Goal: Information Seeking & Learning: Learn about a topic

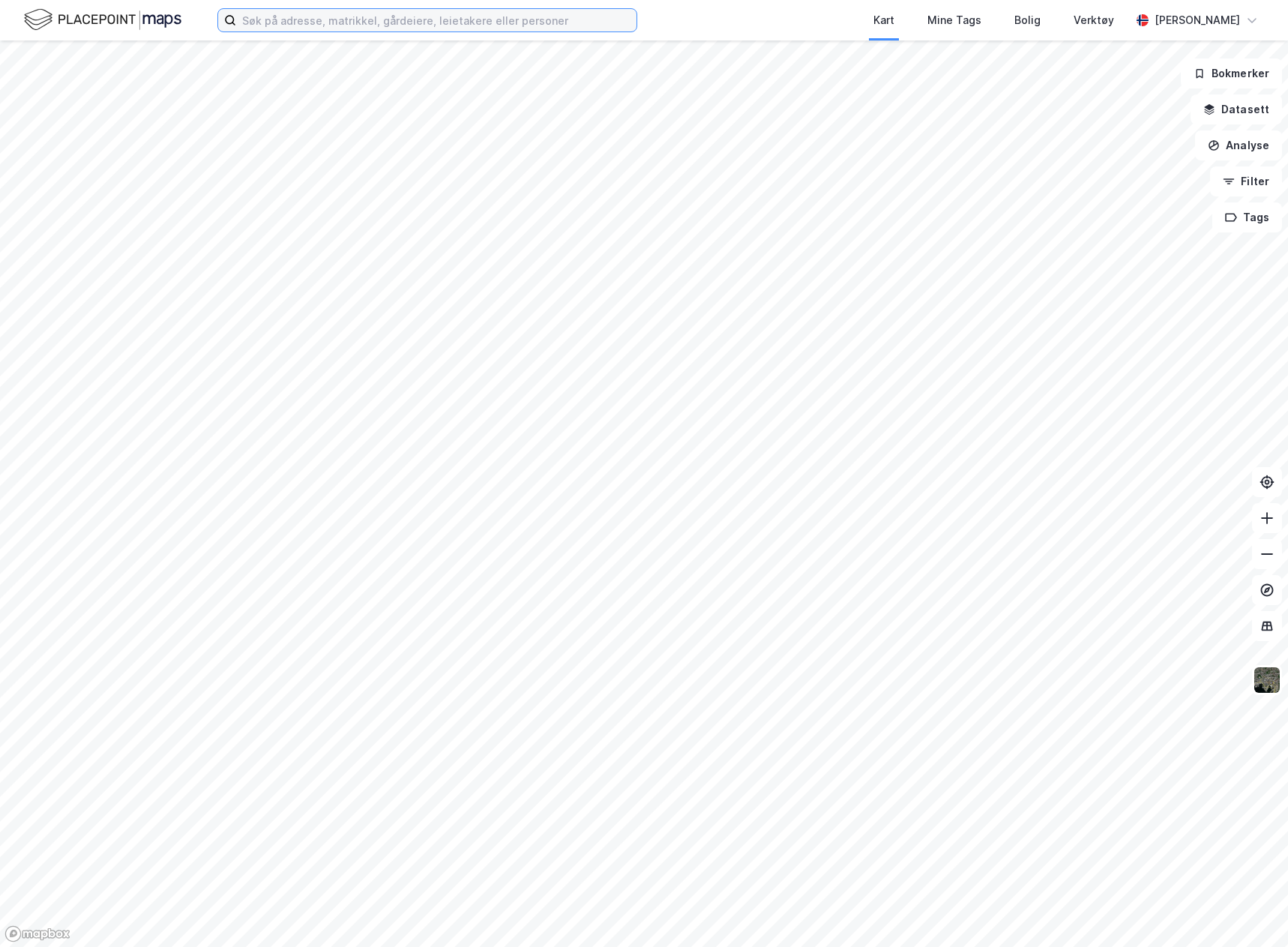
click at [362, 23] on input at bounding box center [436, 20] width 400 height 23
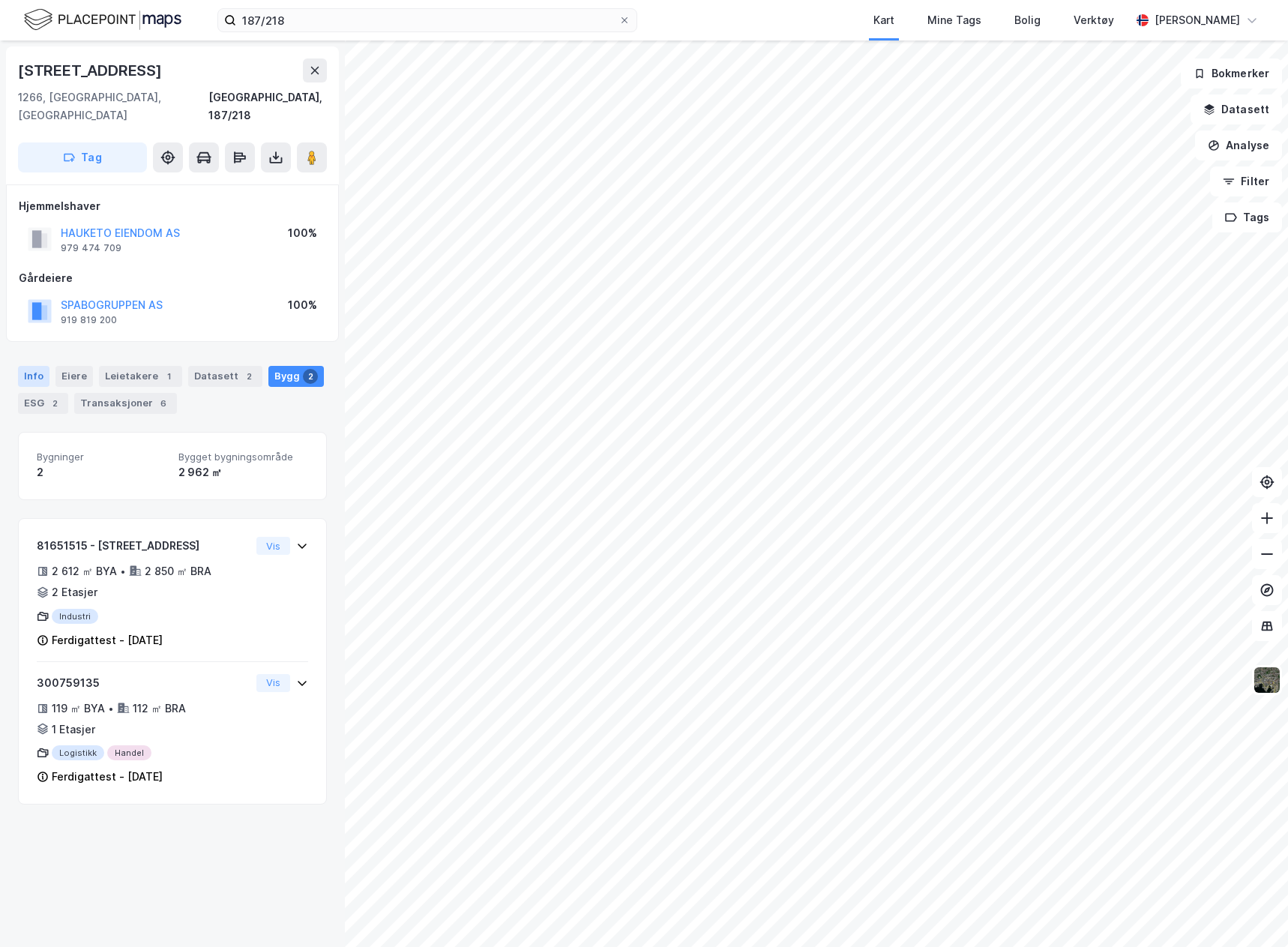
click at [37, 366] on div "Info" at bounding box center [33, 376] width 32 height 21
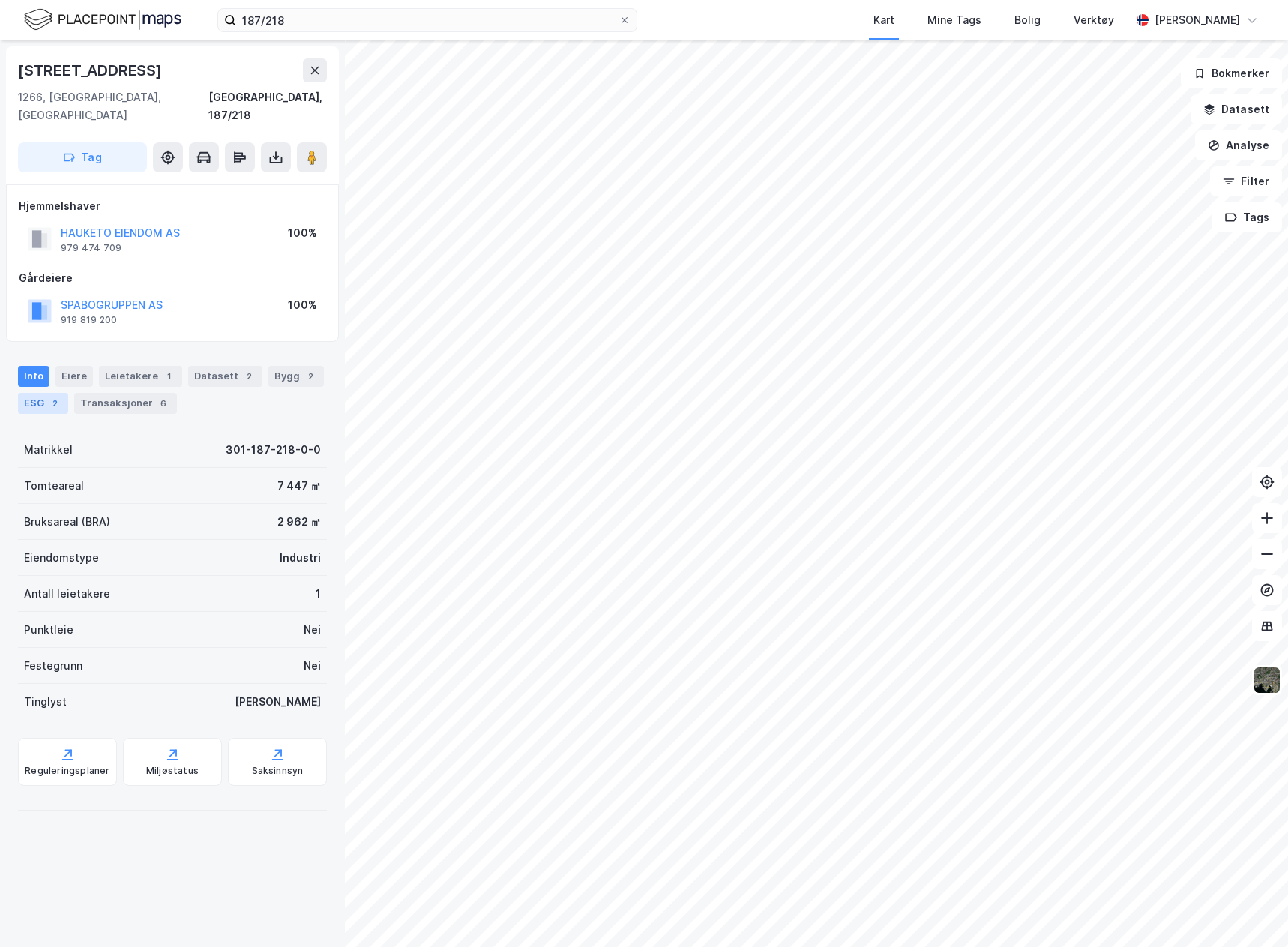
click at [43, 393] on div "ESG 2" at bounding box center [43, 403] width 50 height 21
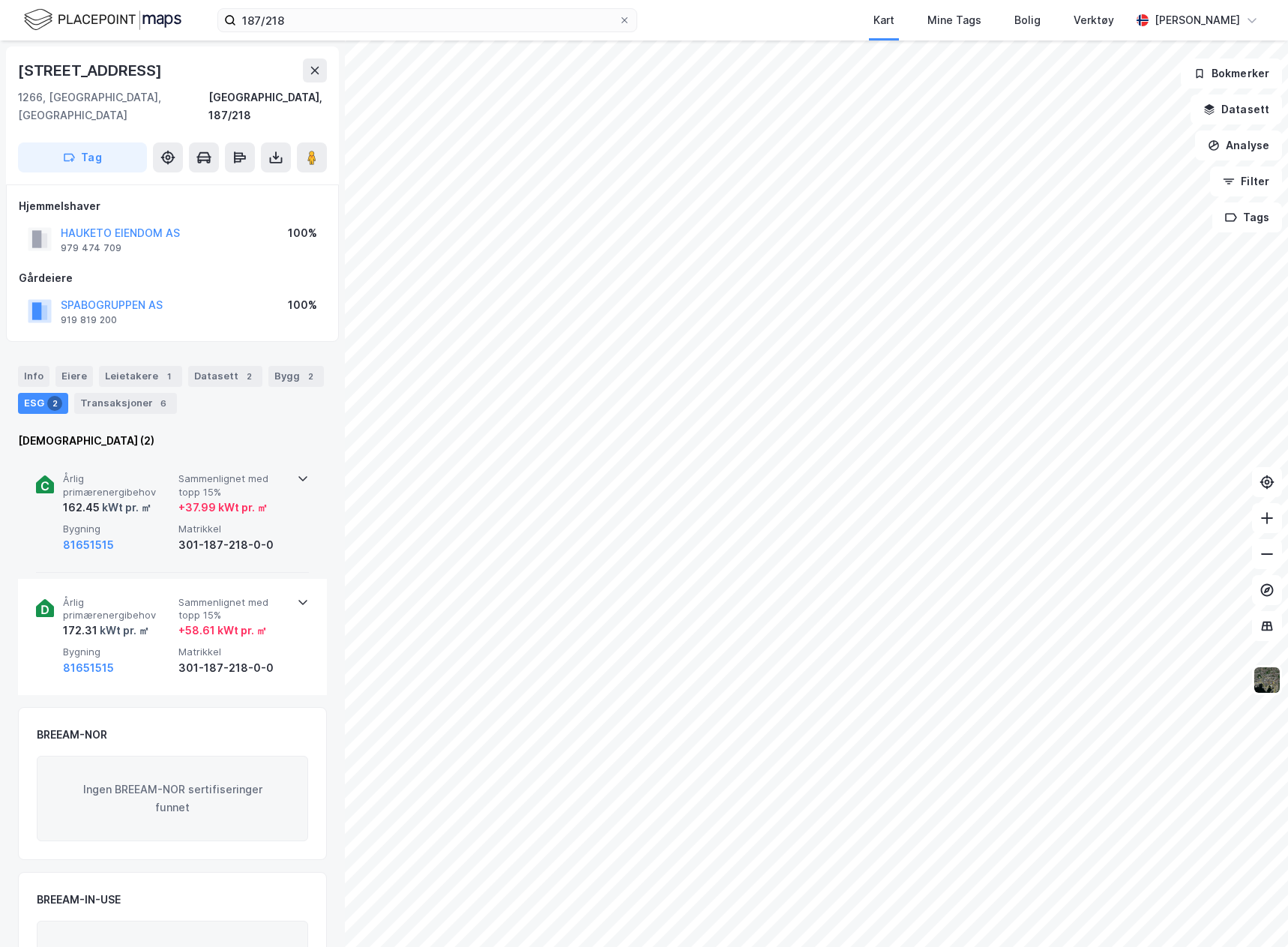
click at [286, 543] on div "Årlig primærenergibehov 162.45 kWt pr. ㎡ Sammenlignet med topp 15% + 37.99 kWt …" at bounding box center [173, 513] width 273 height 117
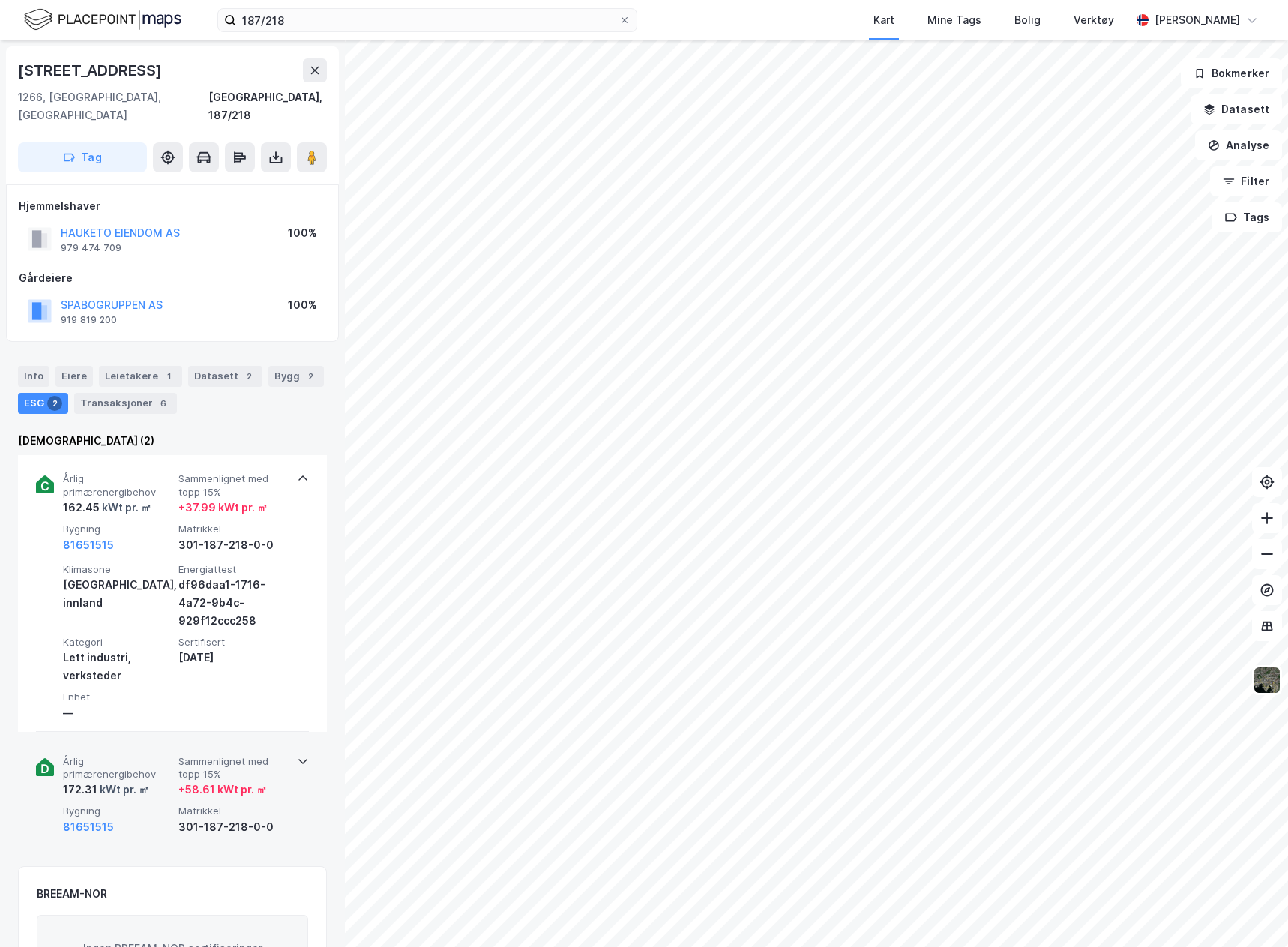
click at [286, 795] on div "Årlig primærenergibehov 172.31 kWt pr. ㎡ Sammenlignet med topp 15% + 58.61 kWt …" at bounding box center [173, 795] width 273 height 116
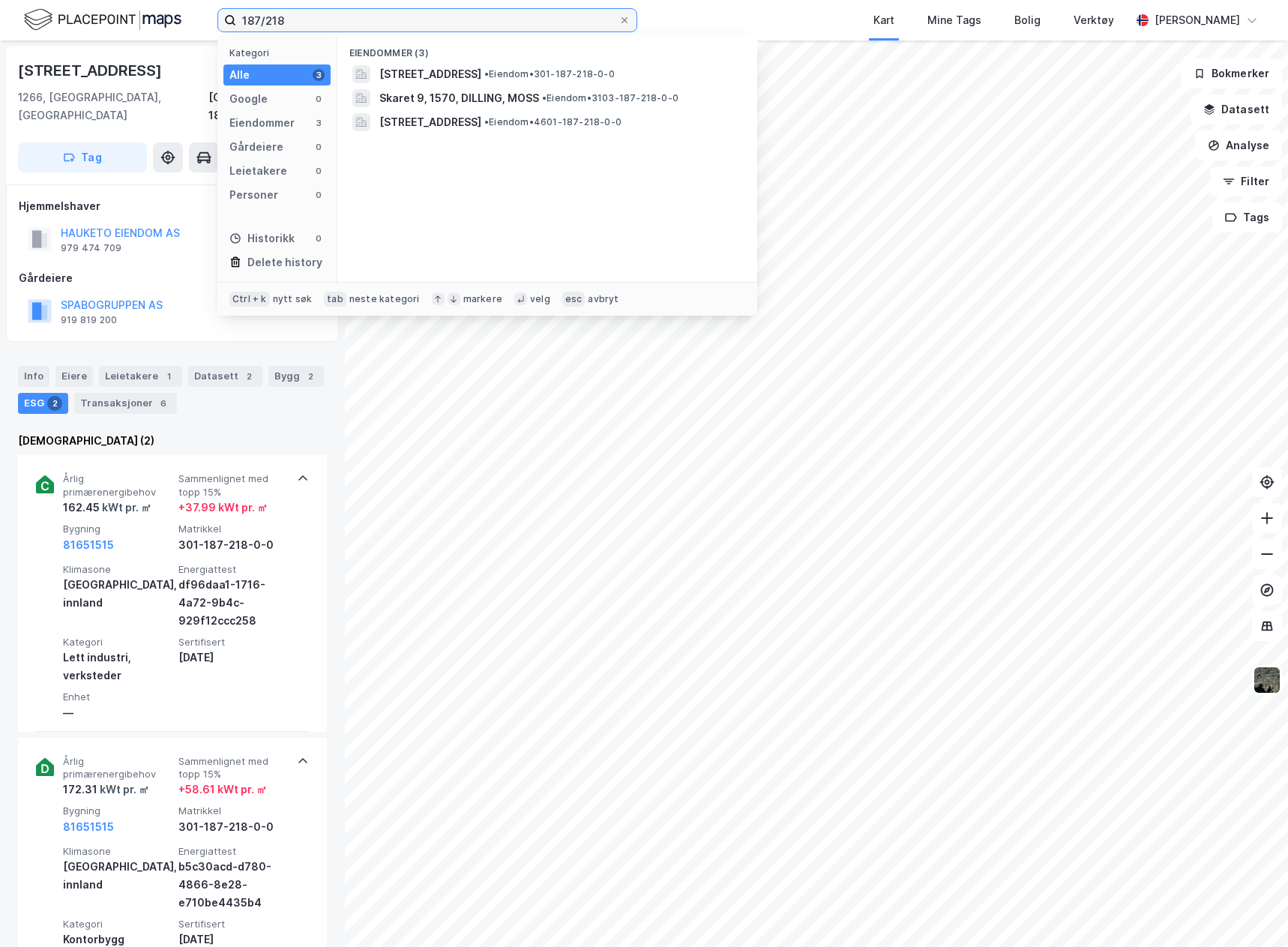
click at [322, 22] on input "187/218" at bounding box center [427, 20] width 383 height 23
type input "215/209"
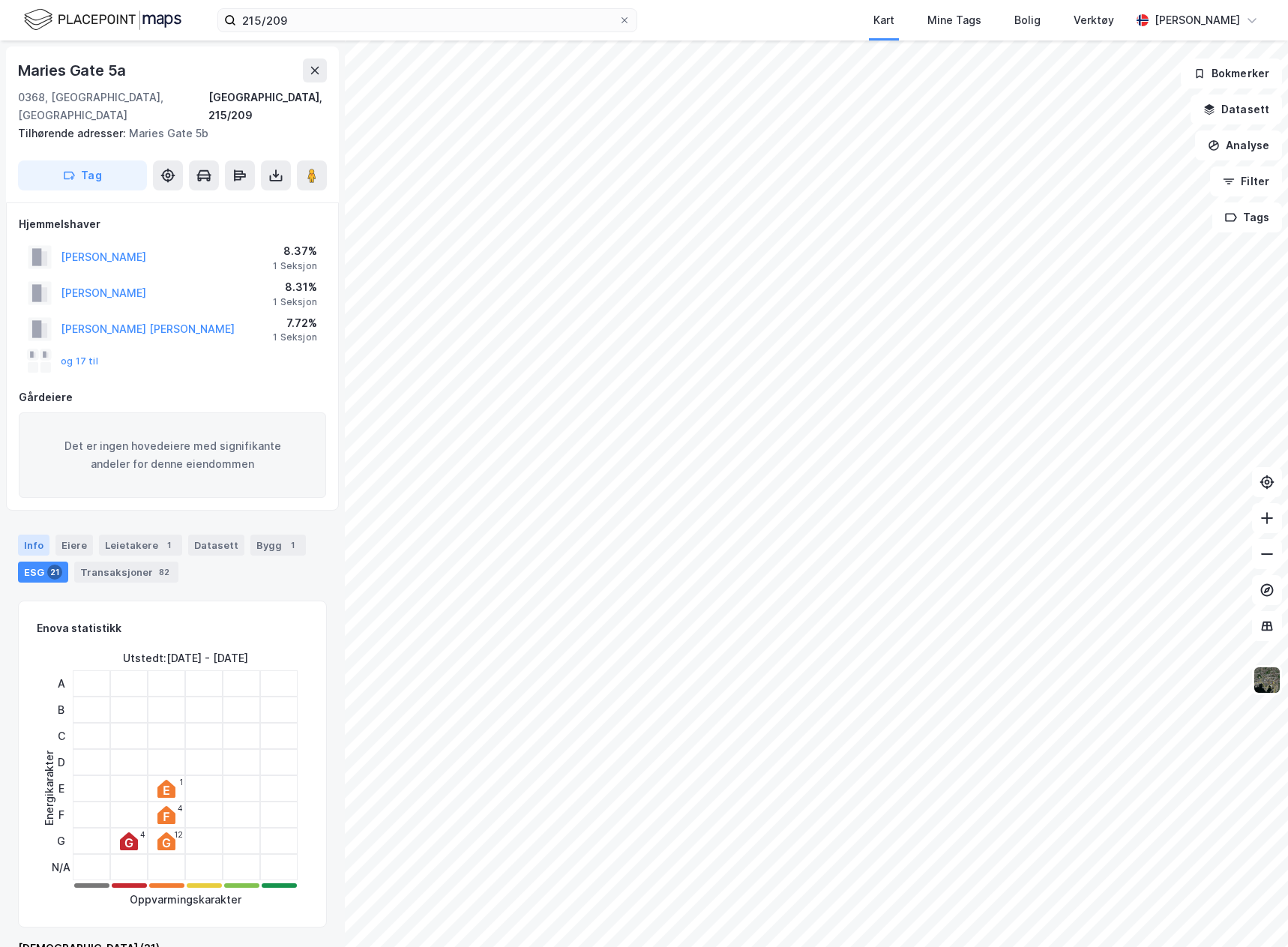
click at [36, 534] on div "Info" at bounding box center [33, 544] width 32 height 21
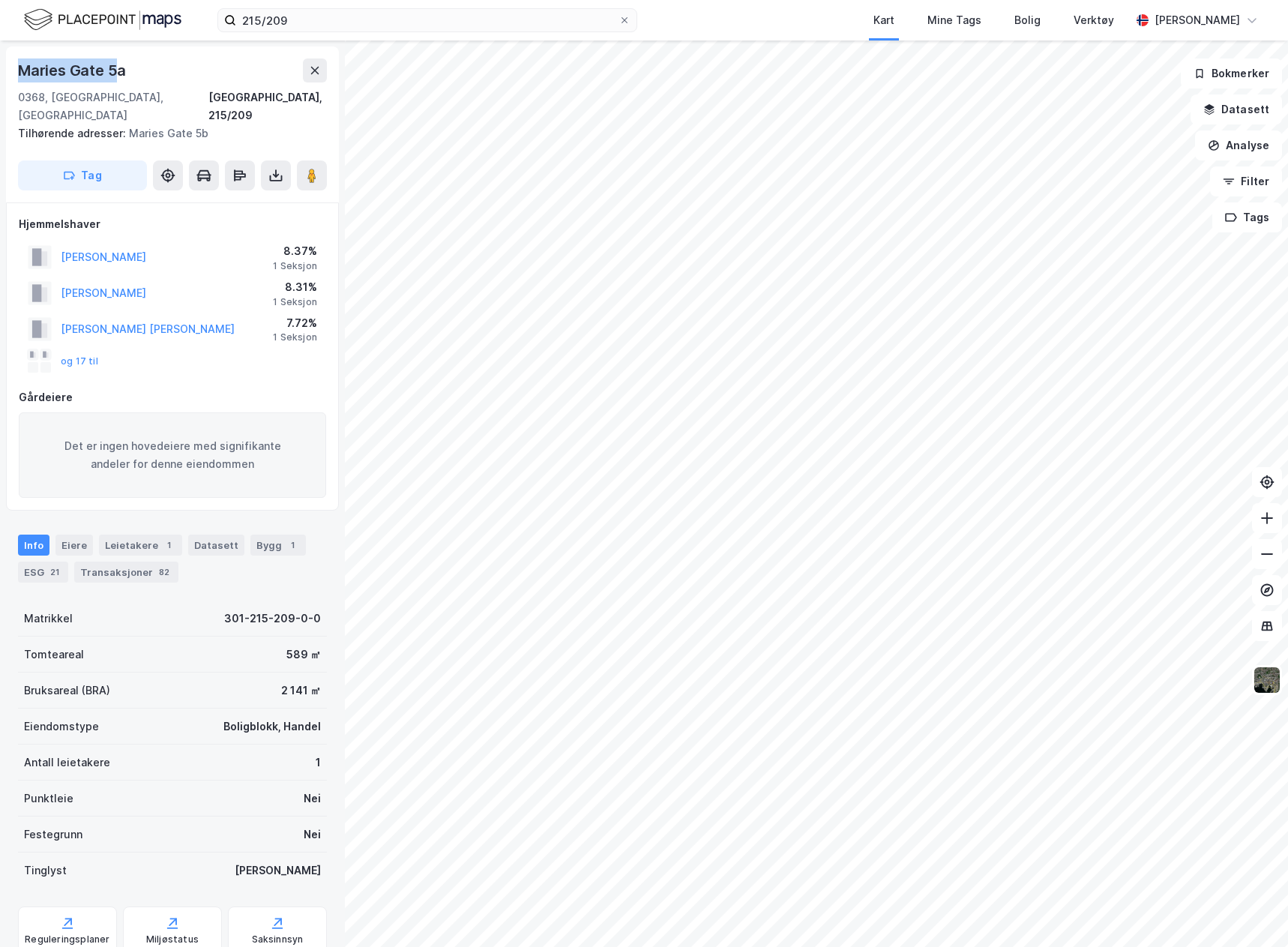
drag, startPoint x: 18, startPoint y: 69, endPoint x: 115, endPoint y: 60, distance: 97.4
click at [115, 60] on div "Maries Gate 5a" at bounding box center [73, 70] width 111 height 24
copy div "Maries Gate 5"
click at [22, 94] on div "0368, [GEOGRAPHIC_DATA], [GEOGRAPHIC_DATA]" at bounding box center [112, 106] width 190 height 36
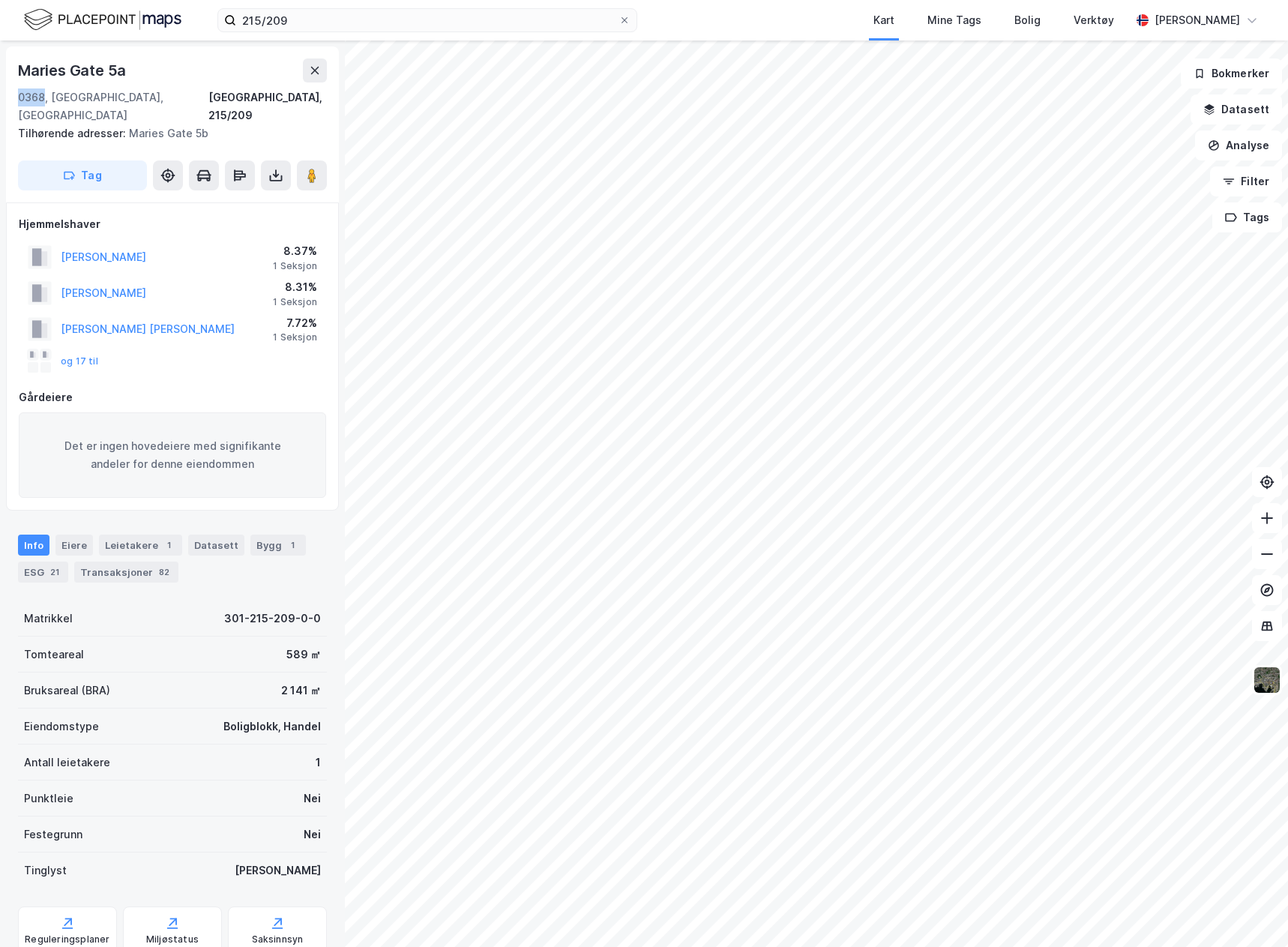
copy div "0368"
click at [54, 94] on div "0368, [GEOGRAPHIC_DATA], [GEOGRAPHIC_DATA]" at bounding box center [112, 106] width 190 height 36
copy div "[GEOGRAPHIC_DATA]"
click at [44, 562] on div "ESG 21" at bounding box center [43, 572] width 50 height 21
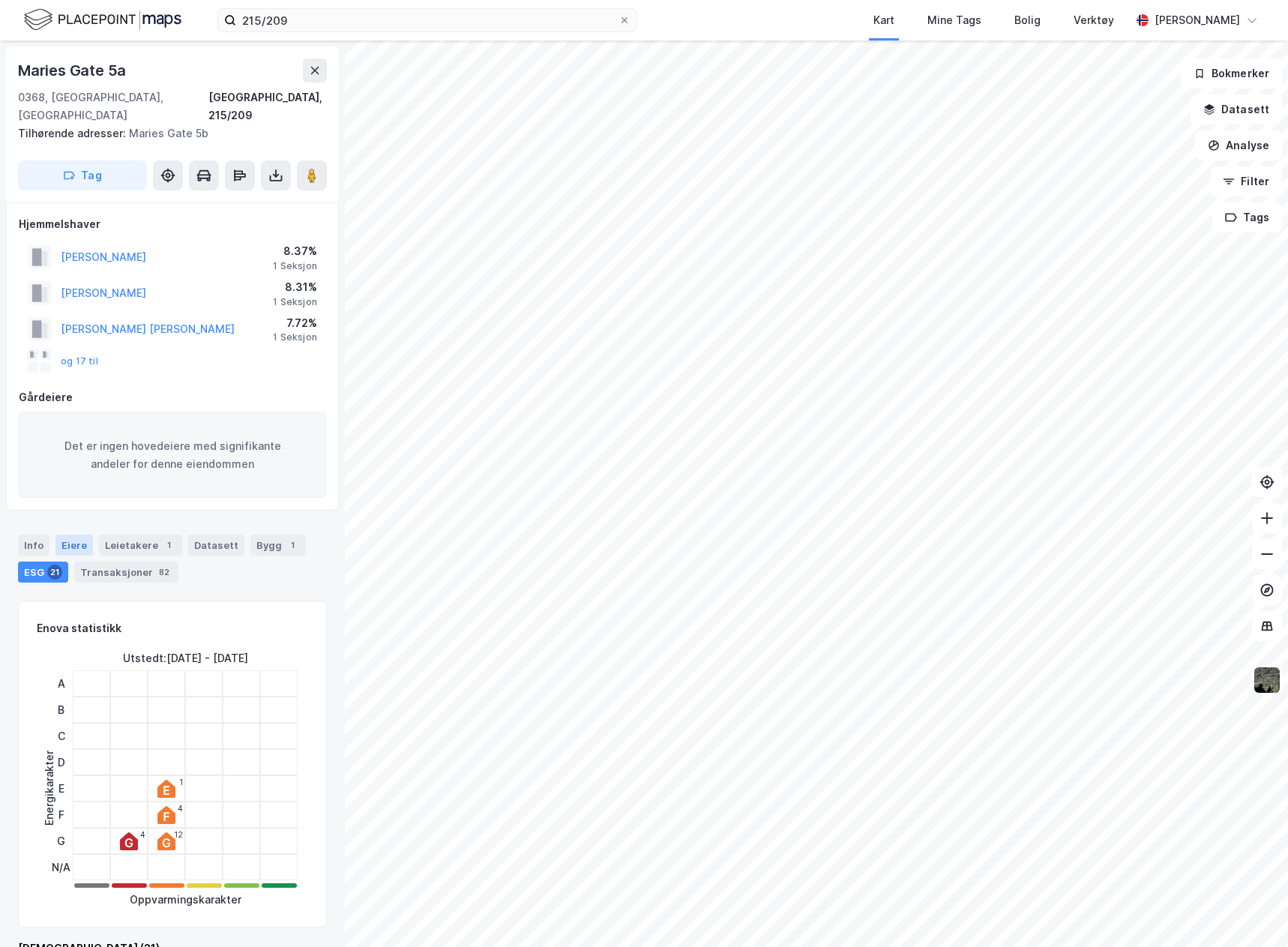
click at [61, 534] on div "Eiere" at bounding box center [74, 544] width 38 height 21
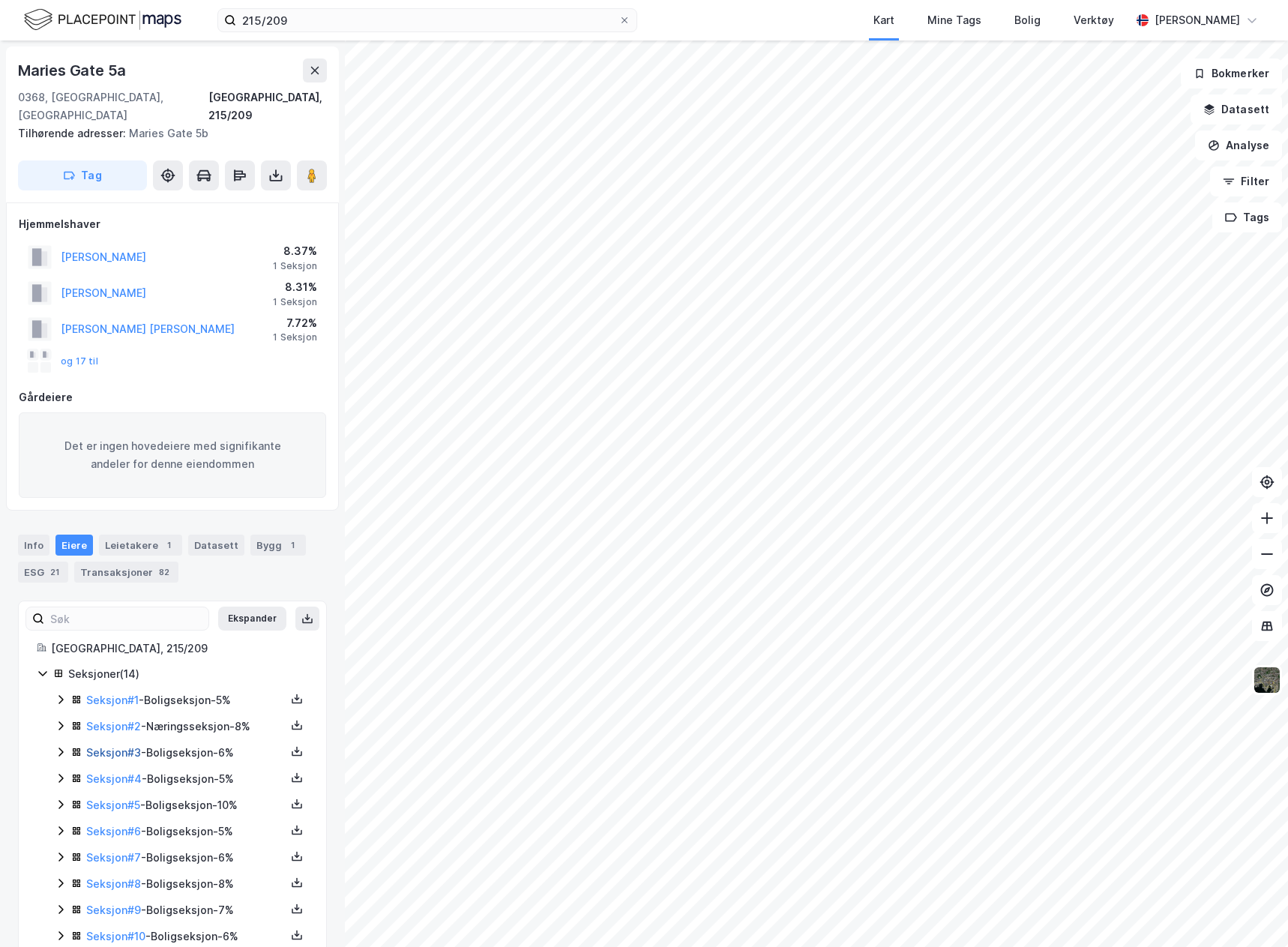
scroll to position [122, 0]
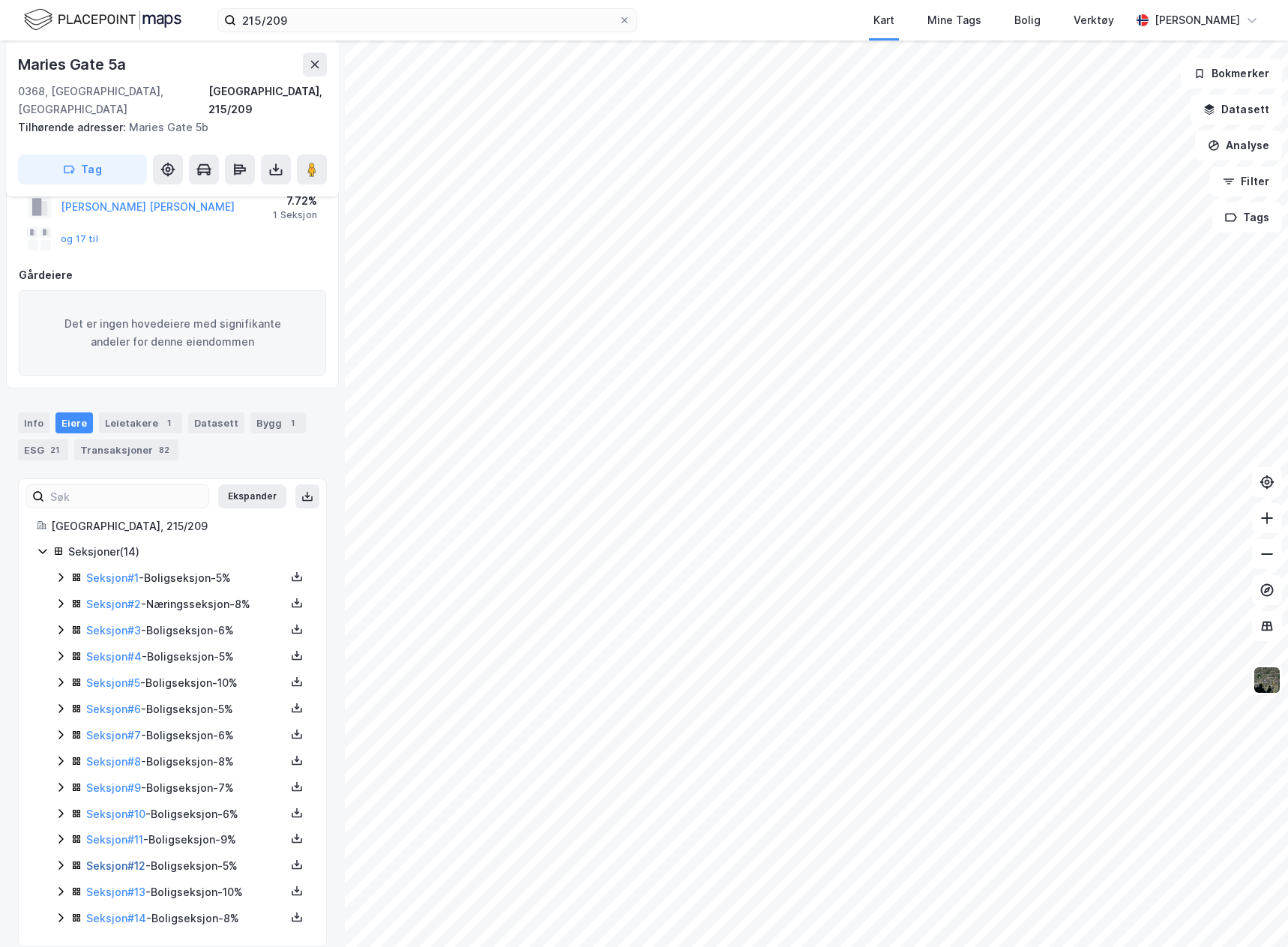
click at [124, 859] on link "Seksjon # 12" at bounding box center [116, 865] width 59 height 13
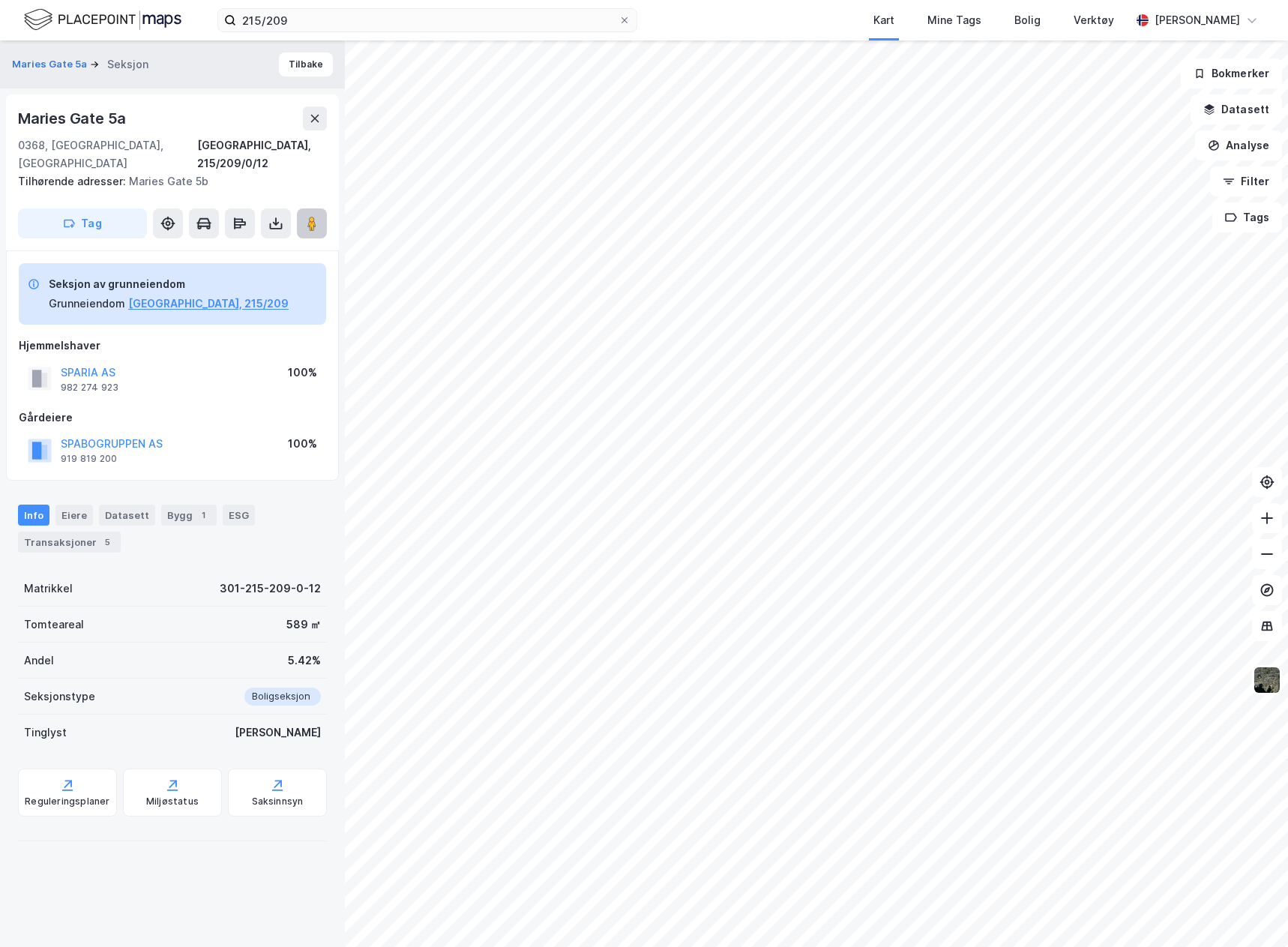
click at [317, 216] on icon at bounding box center [312, 224] width 15 height 15
